Goal: Navigation & Orientation: Understand site structure

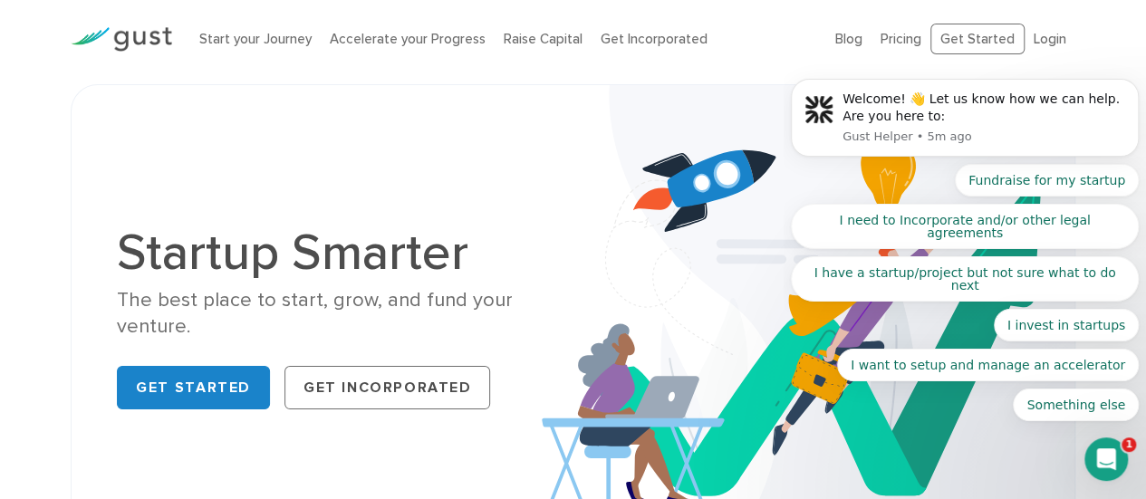
scroll to position [7, 0]
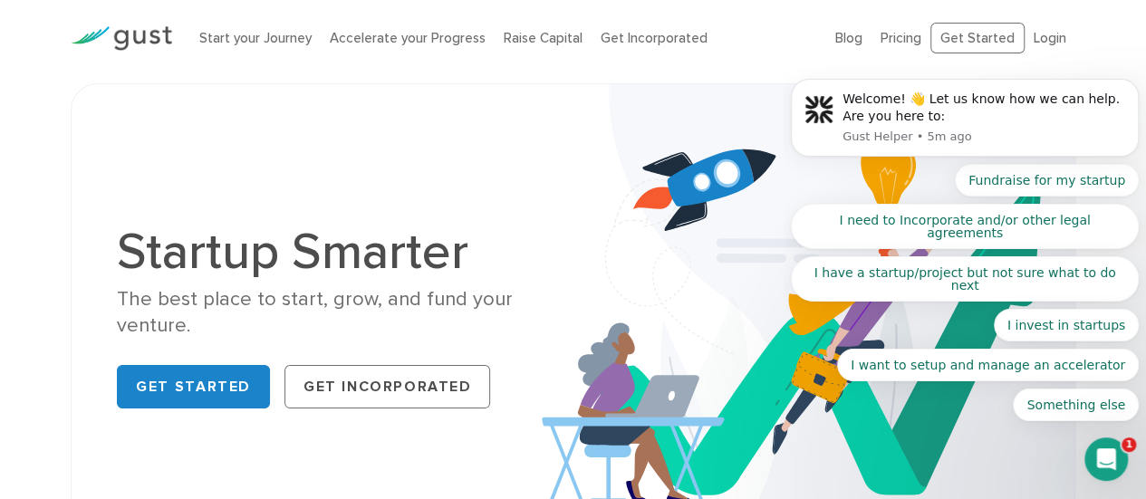
click at [838, 43] on body "Welcome! 👋 Let us know how we can help. Are you here to: Gust Helper • 5m ago F…" at bounding box center [965, 151] width 348 height 583
click at [838, 40] on body "Welcome! 👋 Let us know how we can help. Are you here to: Gust Helper • 5m ago F…" at bounding box center [965, 151] width 348 height 583
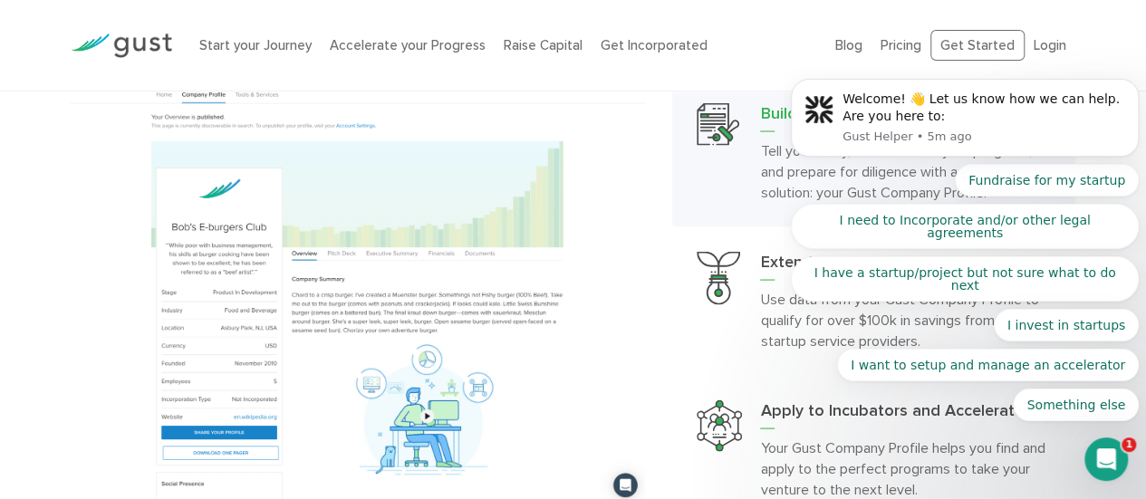
scroll to position [1693, 0]
click at [1130, 89] on icon "Dismiss notification" at bounding box center [1134, 84] width 10 height 10
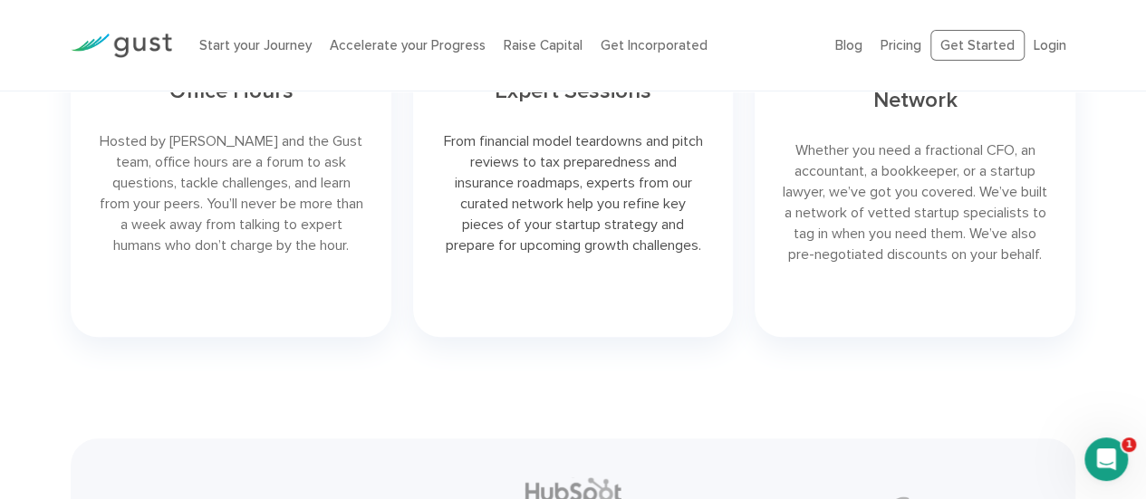
scroll to position [3836, 0]
click at [919, 182] on link at bounding box center [915, 150] width 320 height 375
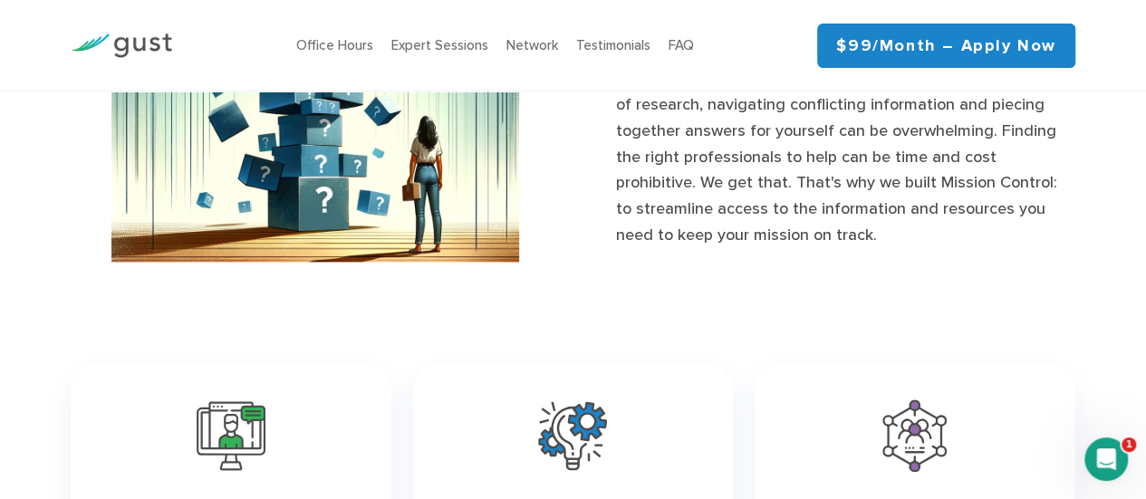
scroll to position [967, 0]
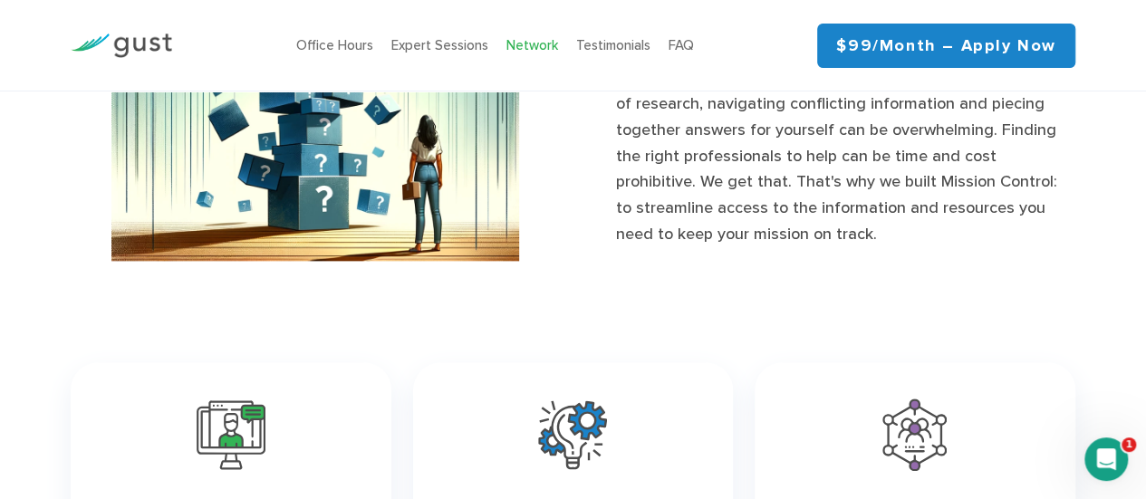
click at [534, 40] on link "Network" at bounding box center [532, 45] width 52 height 16
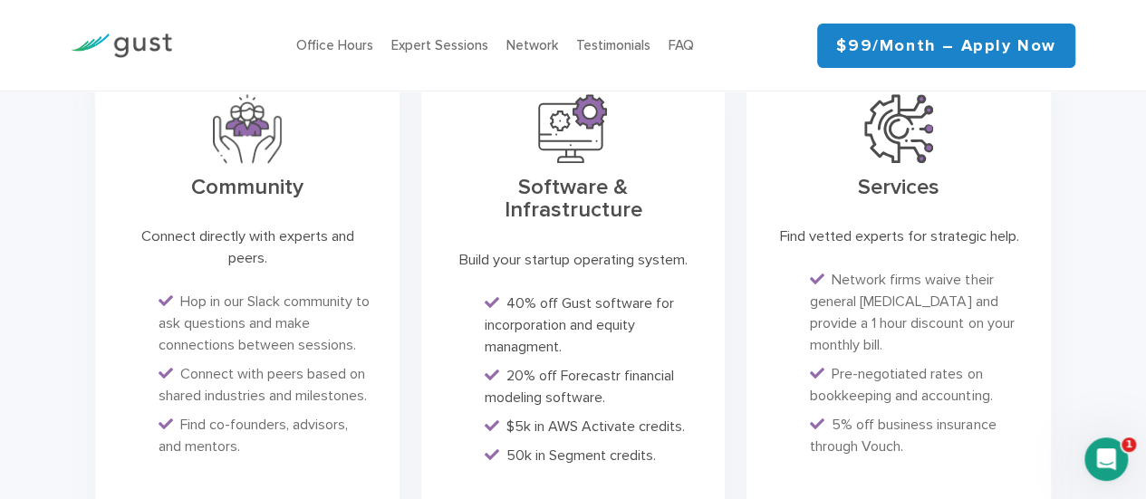
scroll to position [4573, 0]
click at [688, 51] on link "FAQ" at bounding box center [681, 45] width 25 height 16
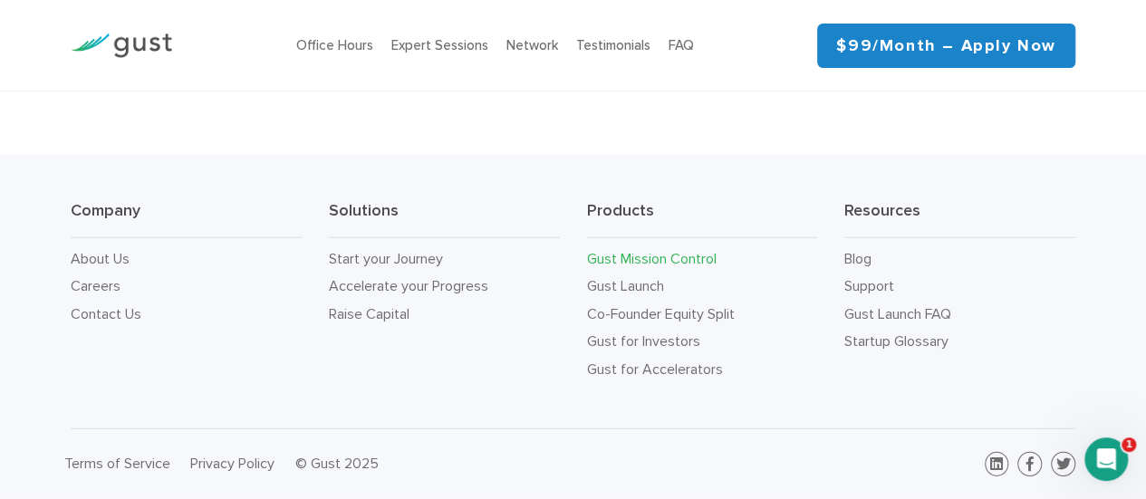
scroll to position [5986, 0]
click at [857, 260] on link "Blog" at bounding box center [857, 258] width 27 height 17
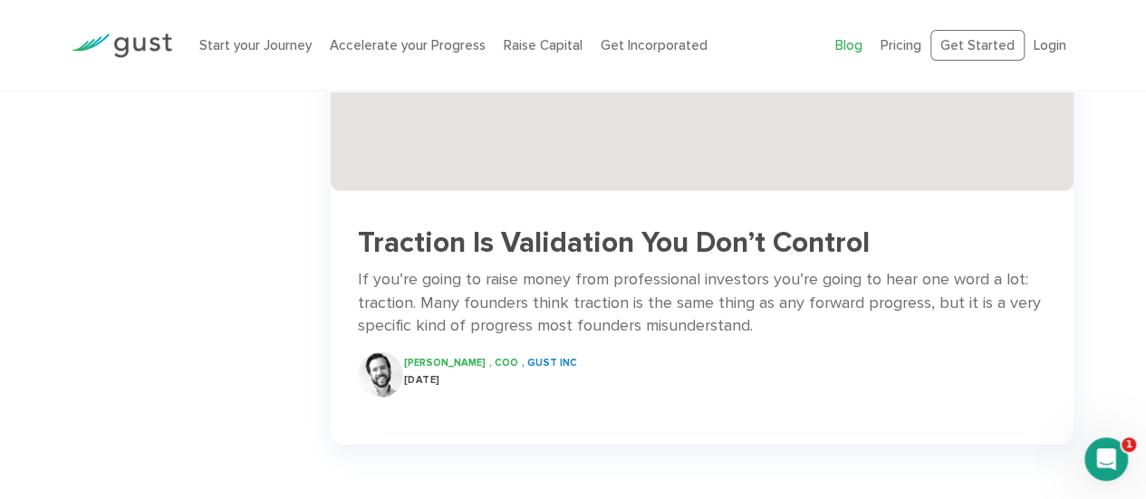
scroll to position [2940, 0]
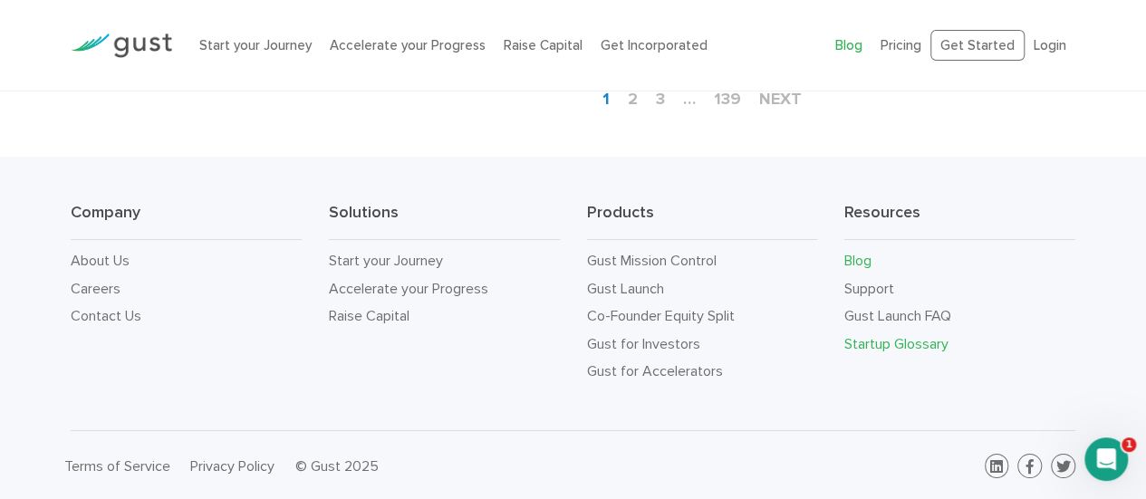
click at [885, 336] on link "Startup Glossary" at bounding box center [896, 343] width 104 height 17
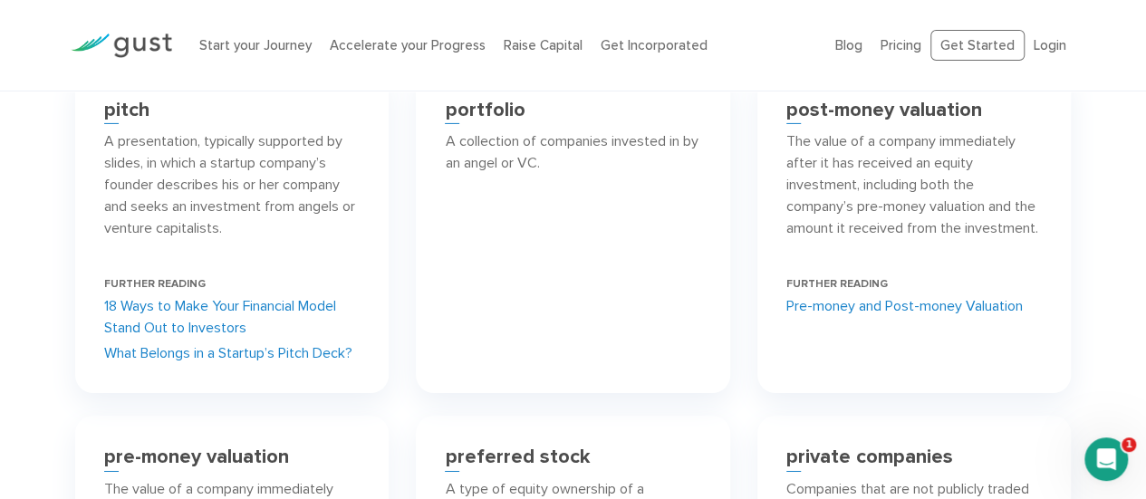
scroll to position [9940, 0]
